Goal: Information Seeking & Learning: Find specific fact

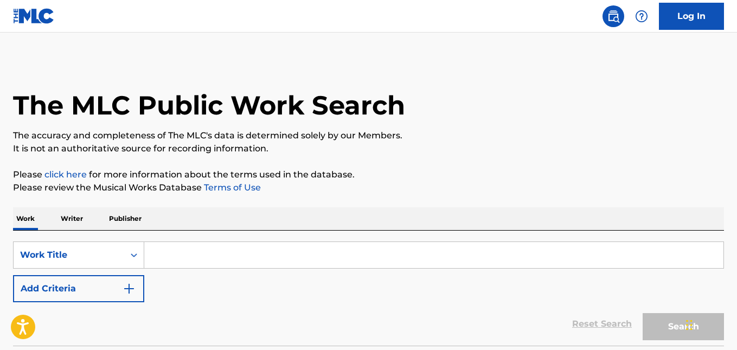
click at [192, 252] on input "Search Form" at bounding box center [433, 255] width 579 height 26
paste input "[PERSON_NAME] [PERSON_NAME]"
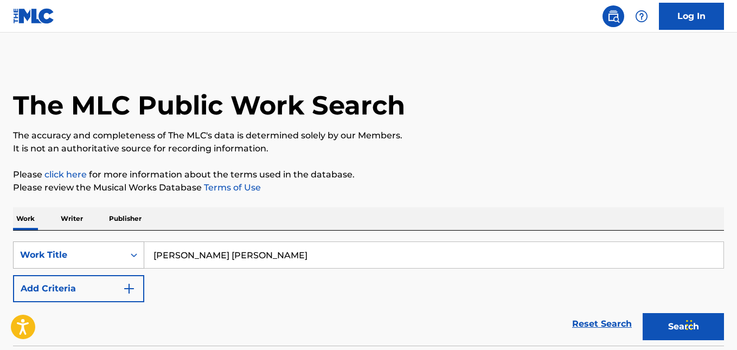
type input "[PERSON_NAME] [PERSON_NAME]"
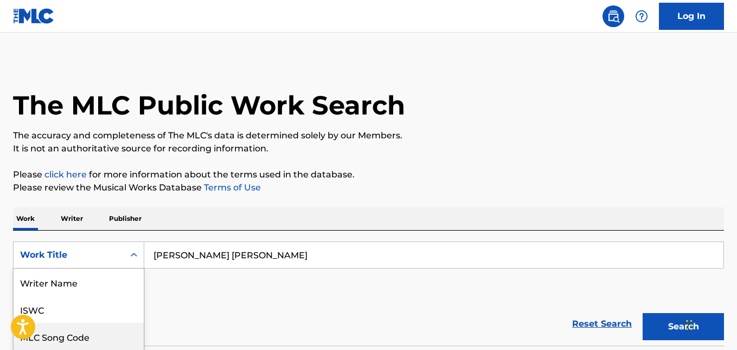
scroll to position [78, 0]
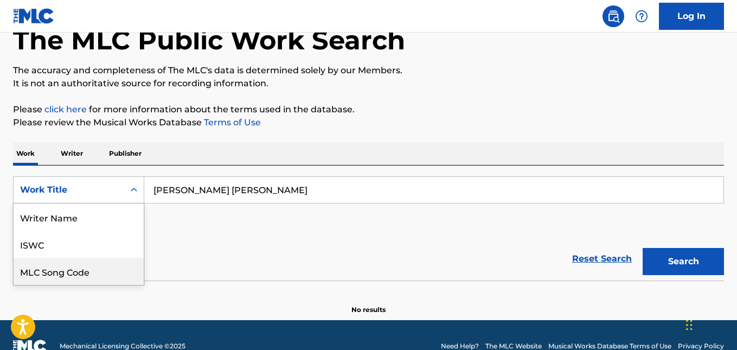
click at [133, 203] on div "8 results available. Use Up and Down to choose options, press Enter to select t…" at bounding box center [78, 189] width 131 height 27
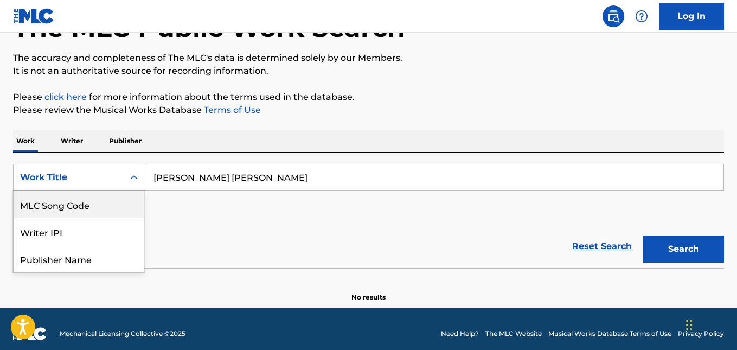
scroll to position [82, 0]
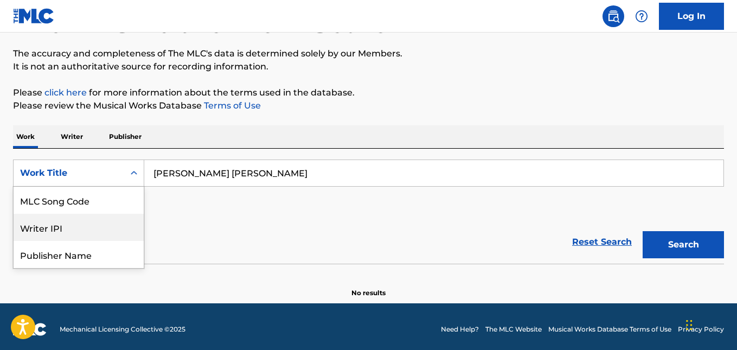
click at [86, 228] on div "Writer IPI" at bounding box center [79, 227] width 130 height 27
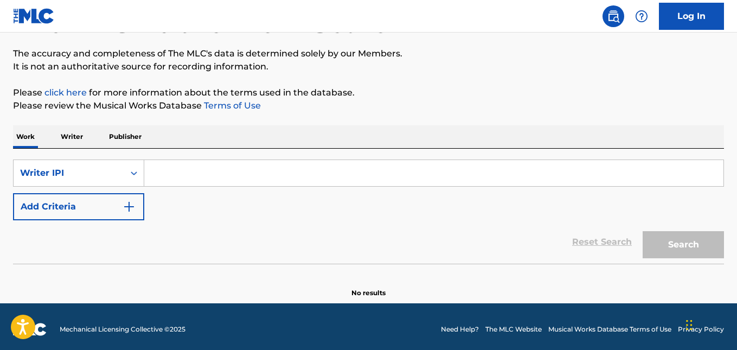
click at [203, 172] on input "Search Form" at bounding box center [433, 173] width 579 height 26
click at [211, 173] on input "Search Form" at bounding box center [433, 173] width 579 height 26
paste input "00808912231"
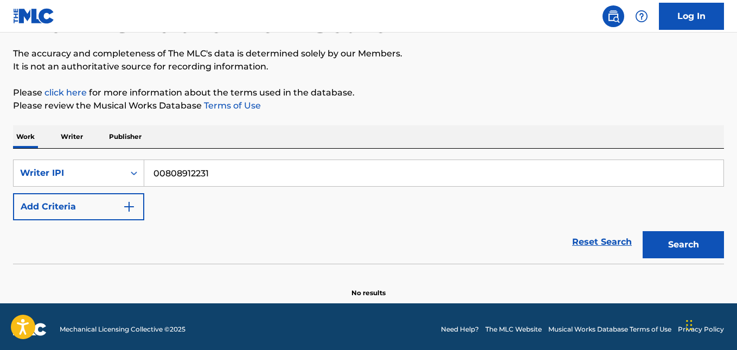
type input "00808912231"
click at [688, 245] on button "Search" at bounding box center [682, 244] width 81 height 27
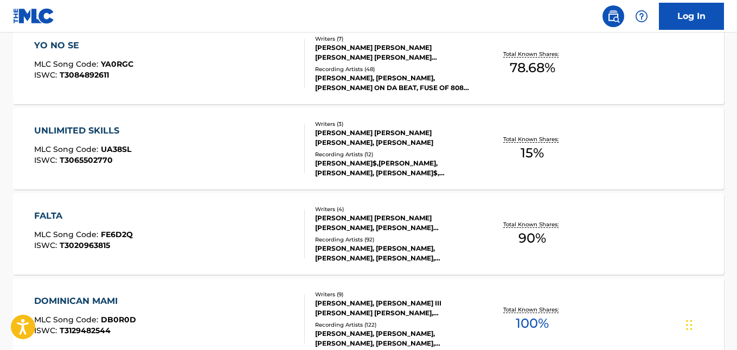
scroll to position [616, 0]
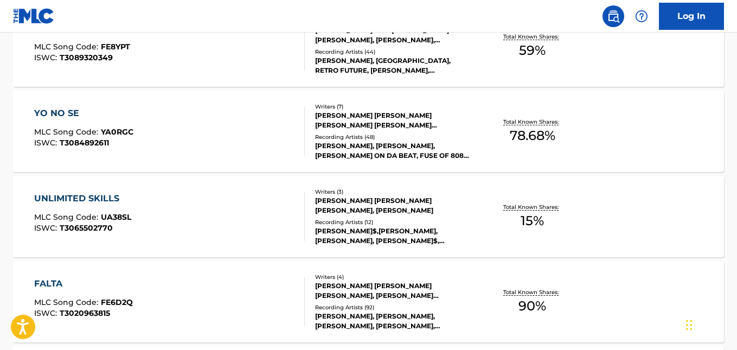
click at [352, 233] on div "[PERSON_NAME]$,[PERSON_NAME], [PERSON_NAME], [PERSON_NAME]$, [PERSON_NAME]$, [P…" at bounding box center [394, 236] width 158 height 20
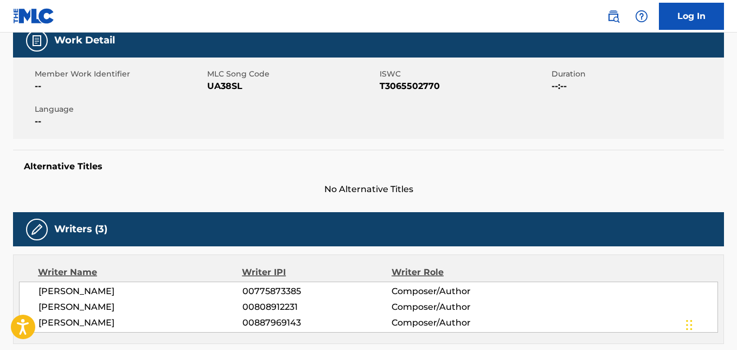
scroll to position [108, 0]
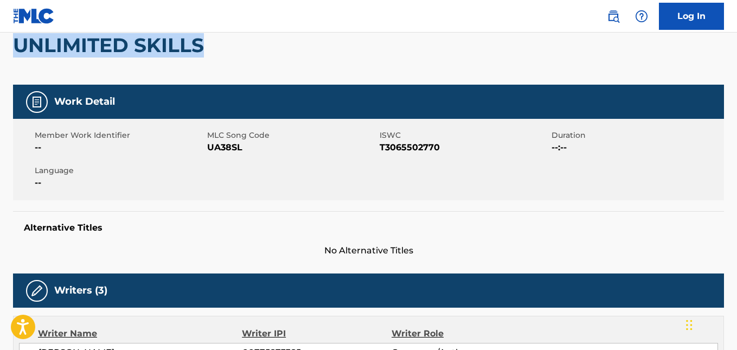
drag, startPoint x: 16, startPoint y: 42, endPoint x: 222, endPoint y: 36, distance: 205.5
click at [222, 36] on div "UNLIMITED SKILLS" at bounding box center [368, 44] width 711 height 79
copy h2 "UNLIMITED SKILLS"
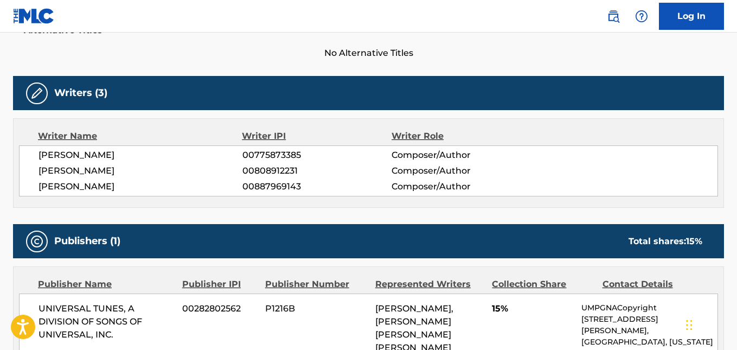
scroll to position [325, 0]
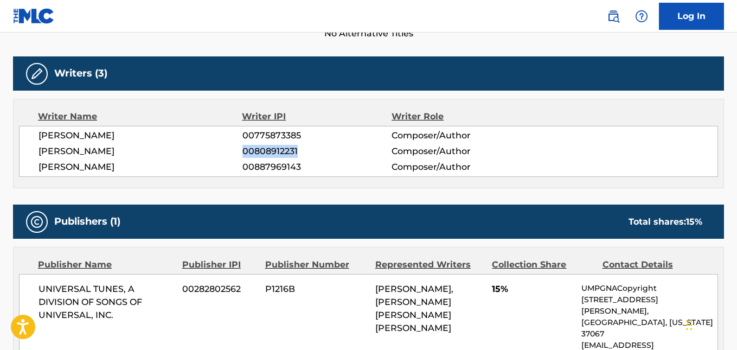
drag, startPoint x: 244, startPoint y: 149, endPoint x: 307, endPoint y: 146, distance: 62.9
click at [307, 146] on span "00808912231" at bounding box center [316, 151] width 149 height 13
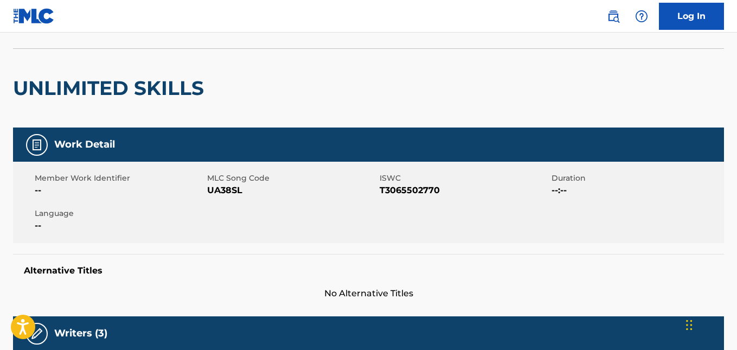
scroll to position [0, 0]
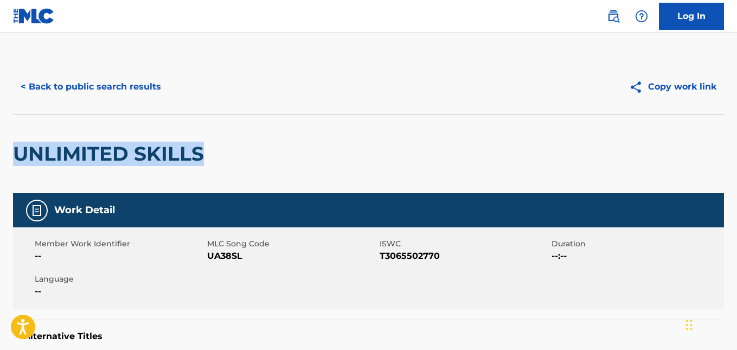
drag, startPoint x: 88, startPoint y: 154, endPoint x: 219, endPoint y: 162, distance: 130.9
copy h2 "UNLIMITED SKILLS"
